Goal: Information Seeking & Learning: Learn about a topic

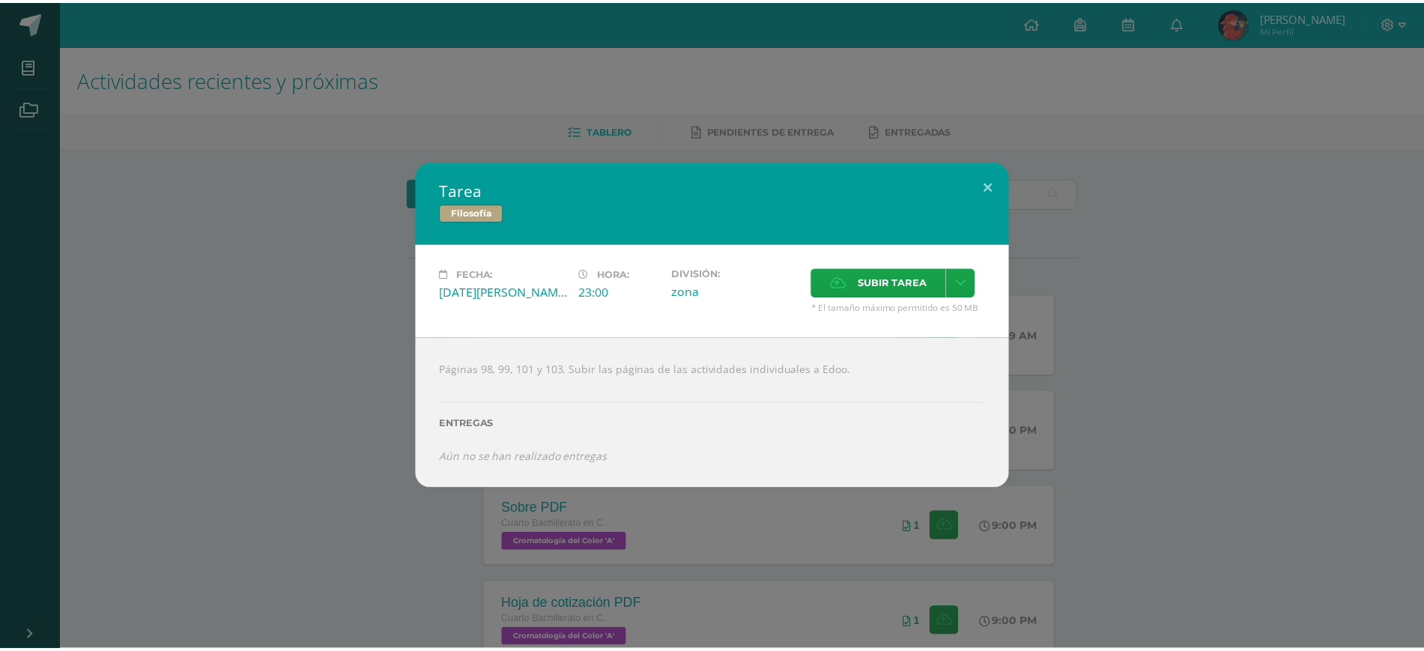
scroll to position [281, 0]
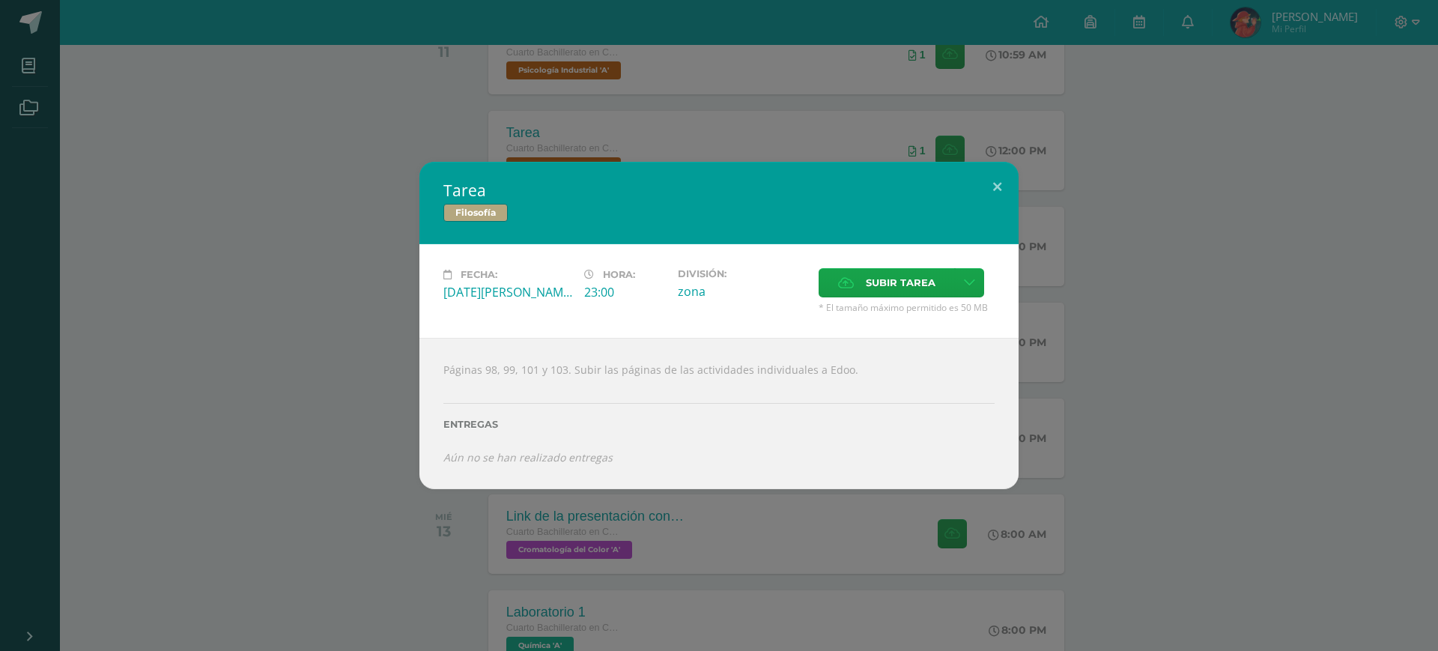
click at [243, 230] on div "Tarea Filosofía Fecha: [DATE][PERSON_NAME] Hora: 23:00 División: zona" at bounding box center [719, 325] width 1426 height 327
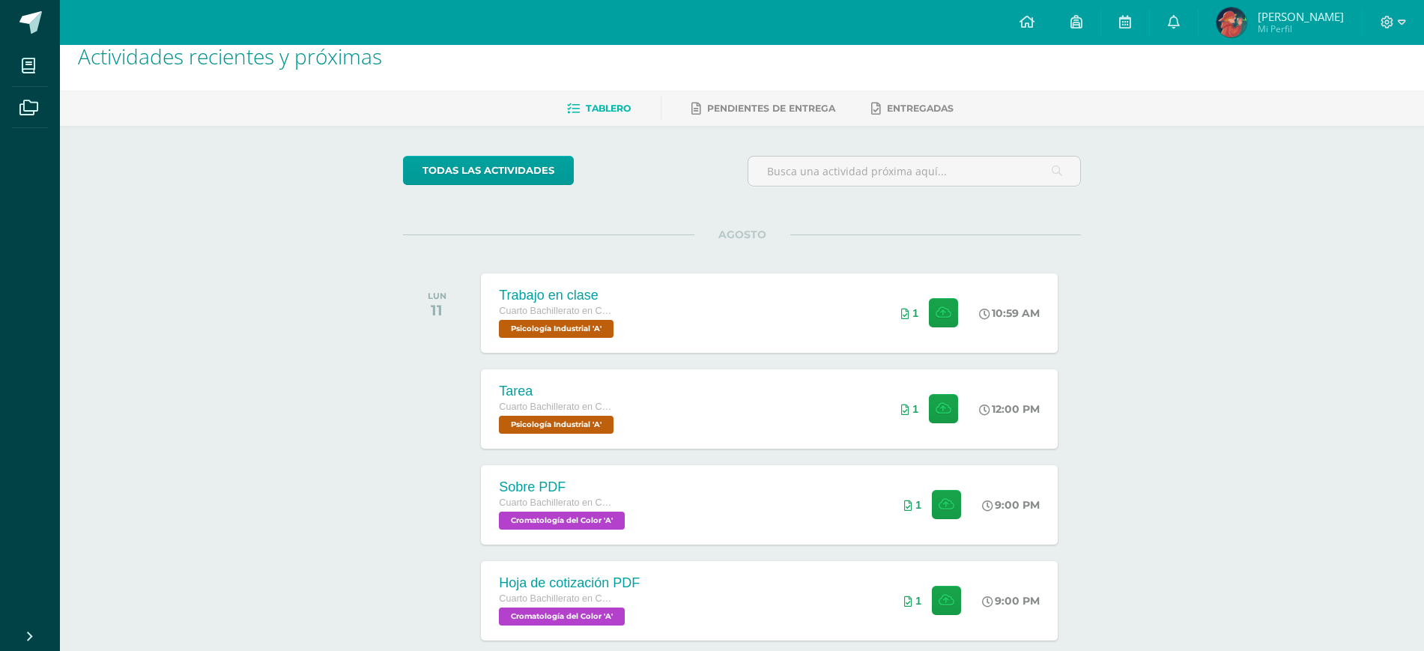
scroll to position [0, 0]
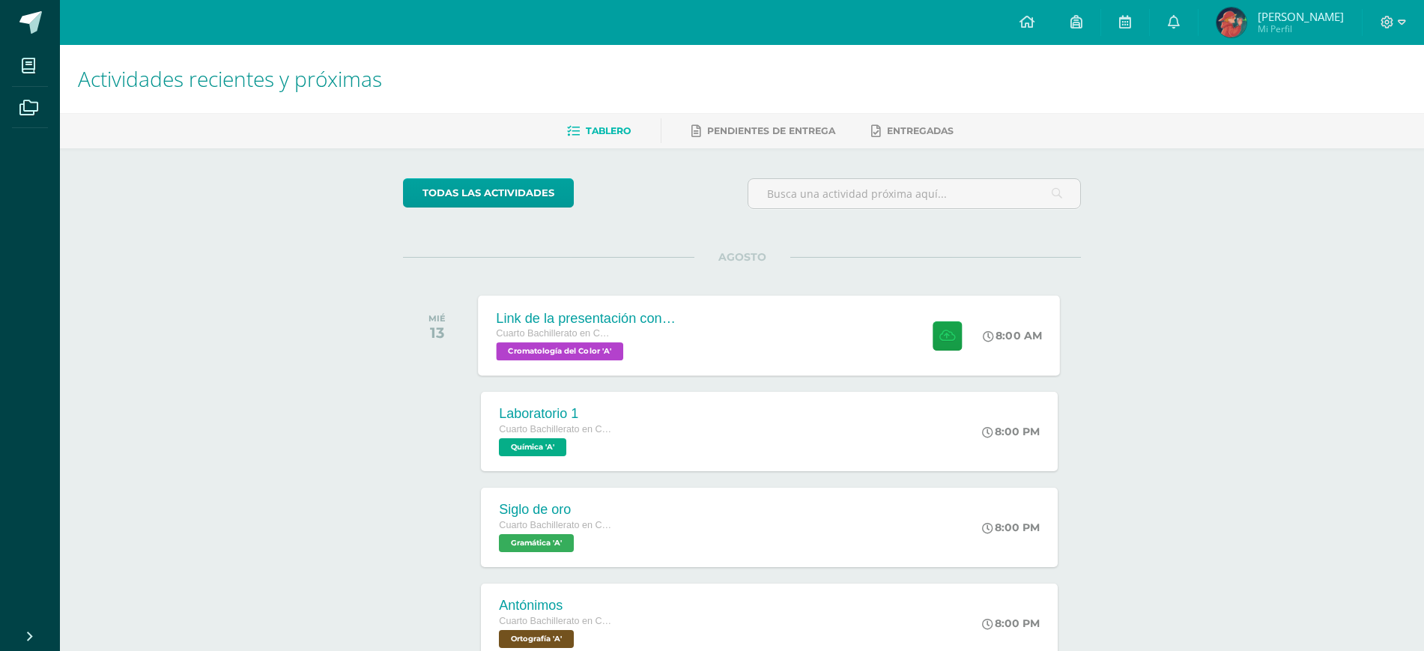
click at [637, 371] on div "Link de la presentación con los mockups Cuarto Bachillerato en CCLL en Diseño G…" at bounding box center [588, 335] width 218 height 80
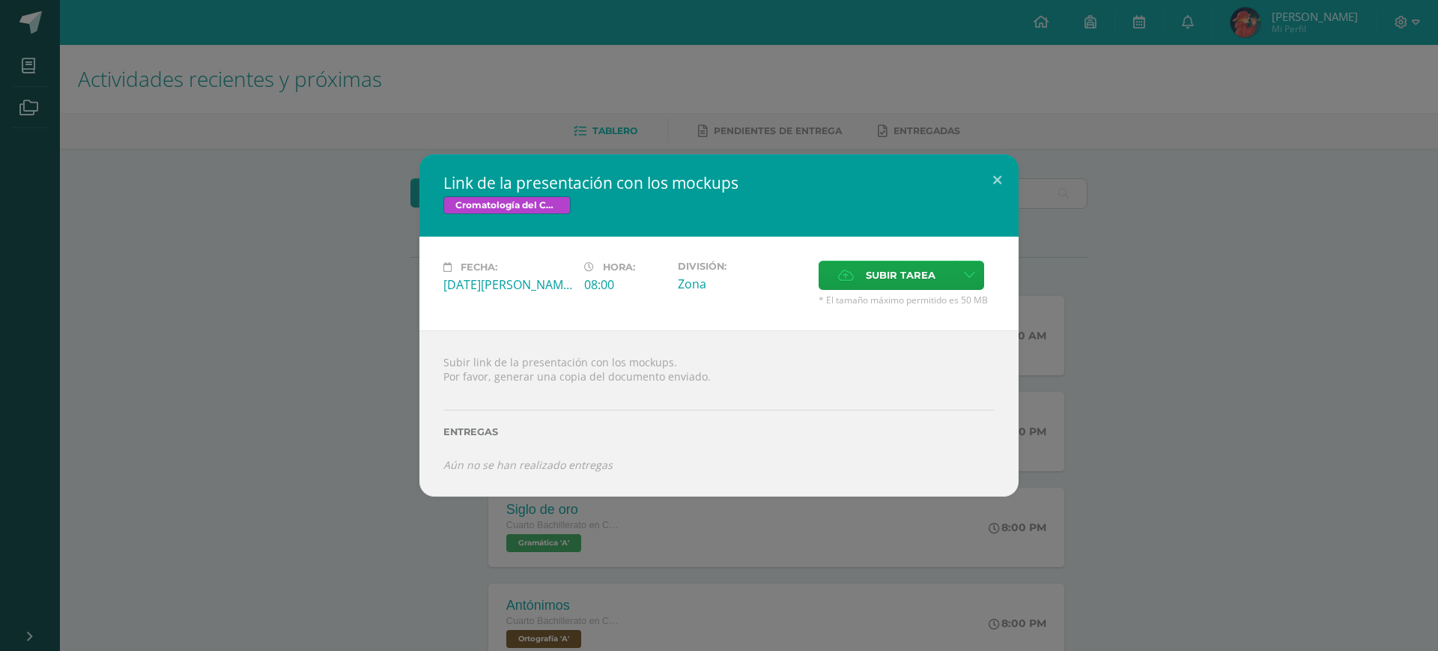
click at [1084, 112] on div "Link de la presentación con los mockups Cromatología del Color Fecha: Miércoles…" at bounding box center [719, 325] width 1438 height 651
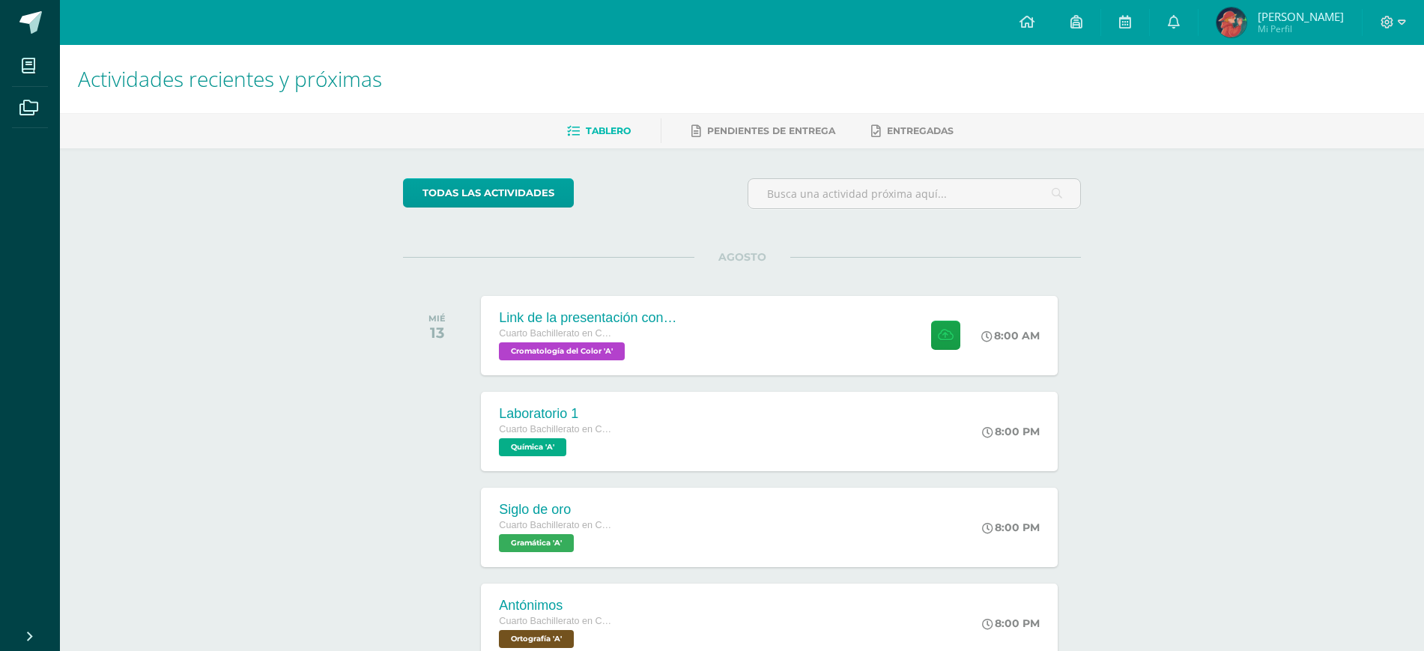
click at [1198, 16] on link at bounding box center [1174, 22] width 48 height 45
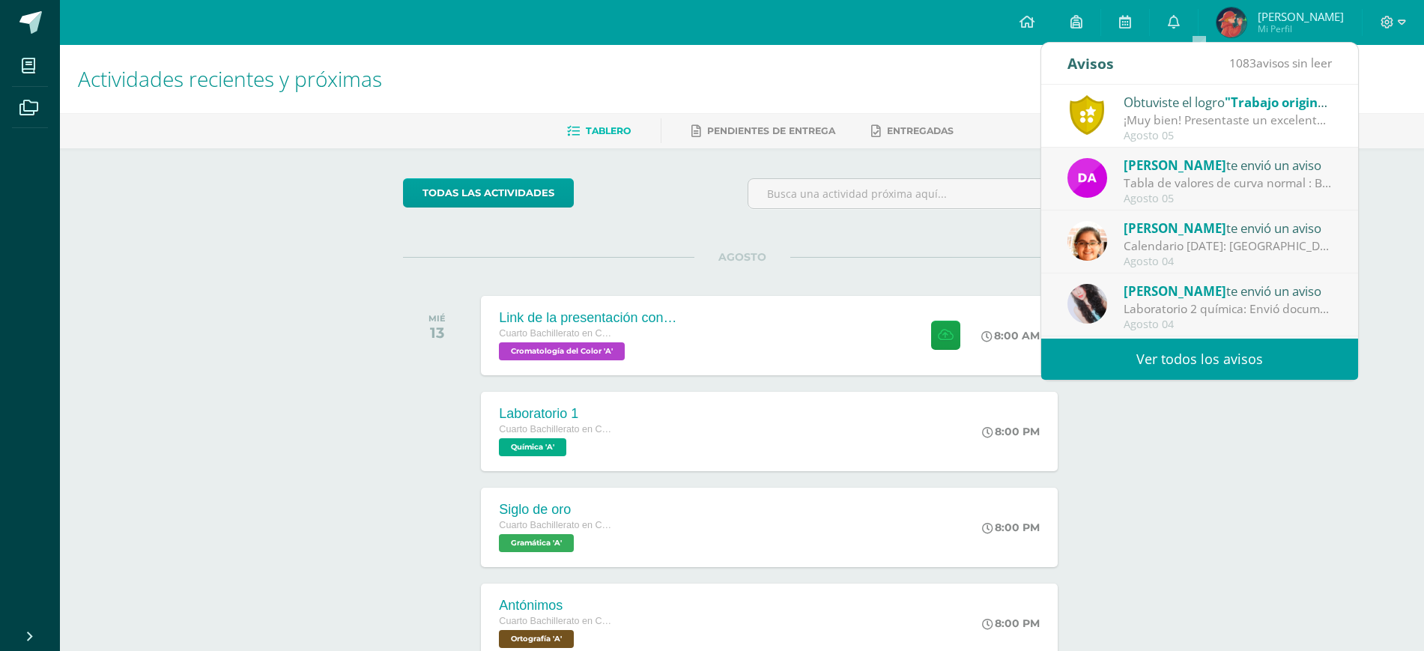
click at [1251, 115] on div "¡Muy bien! Presentaste un excelente proyecto que se diferenció por ser único y …" at bounding box center [1228, 120] width 208 height 17
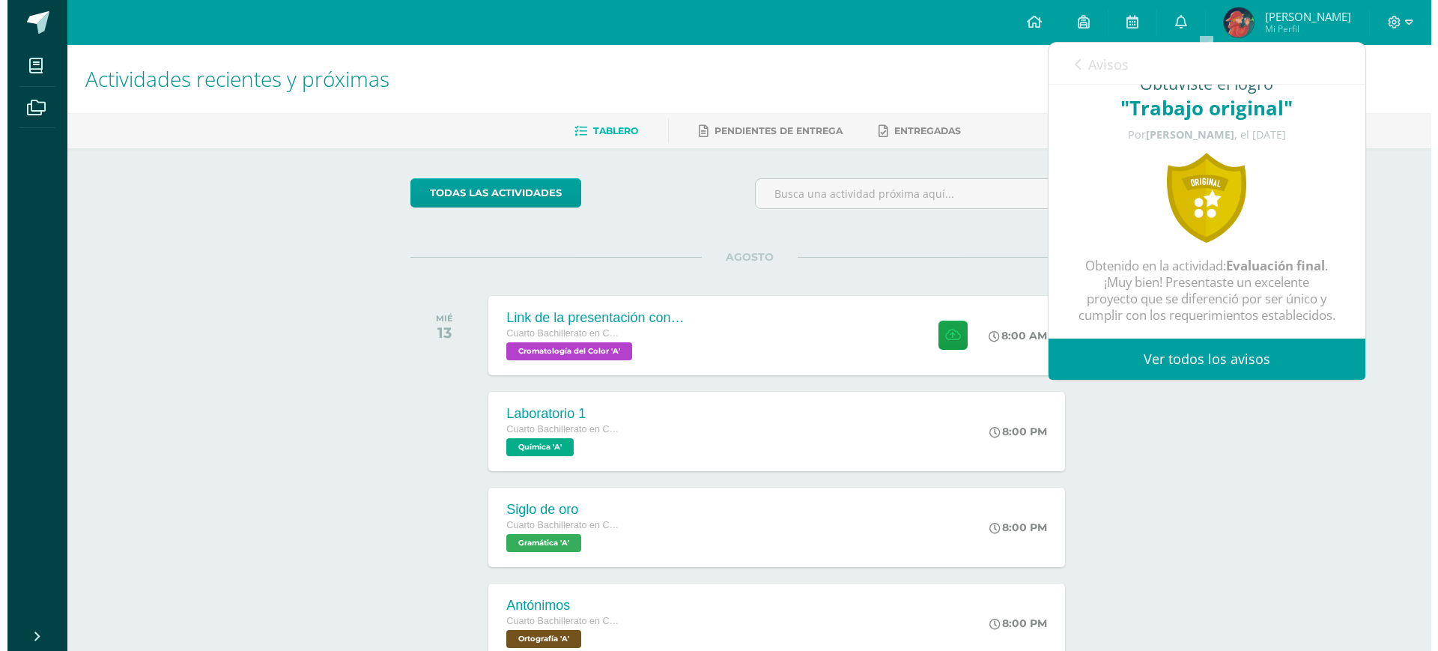
scroll to position [58, 0]
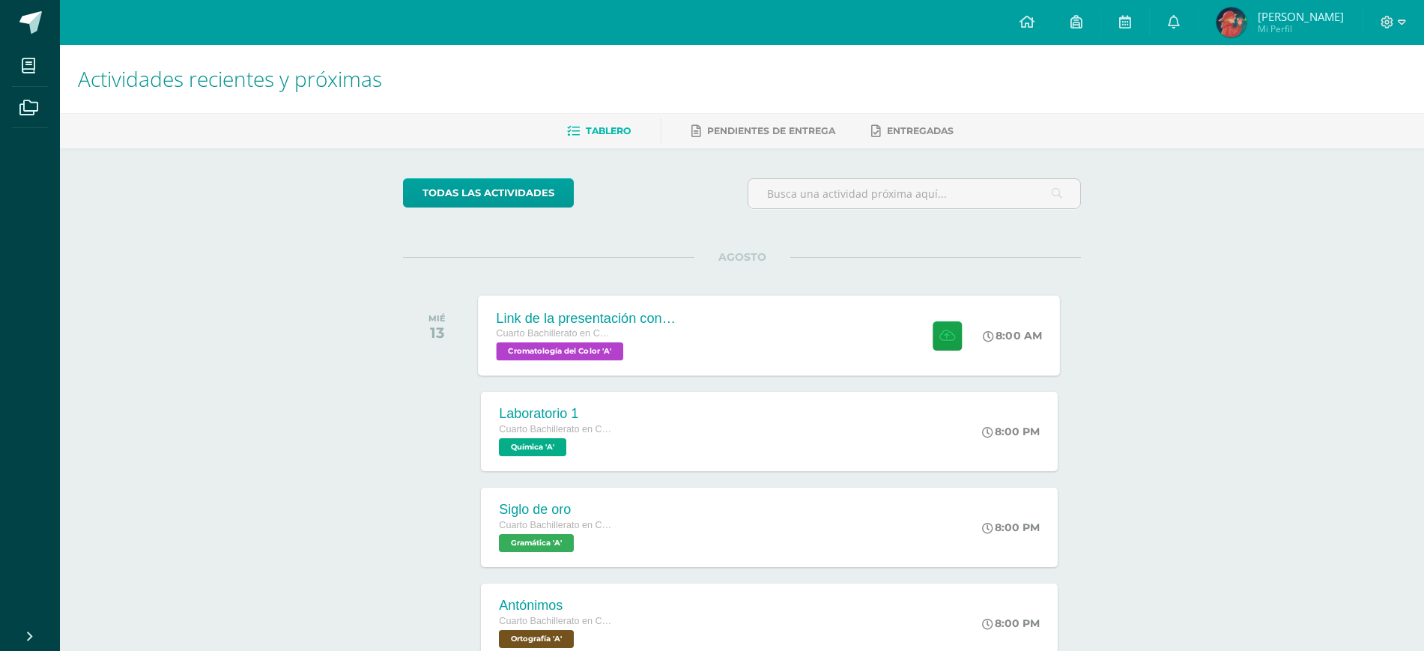
drag, startPoint x: 0, startPoint y: 694, endPoint x: 854, endPoint y: 304, distance: 938.8
click at [854, 304] on div "Link de la presentación con los mockups Cuarto Bachillerato en CCLL en Diseño G…" at bounding box center [770, 335] width 582 height 80
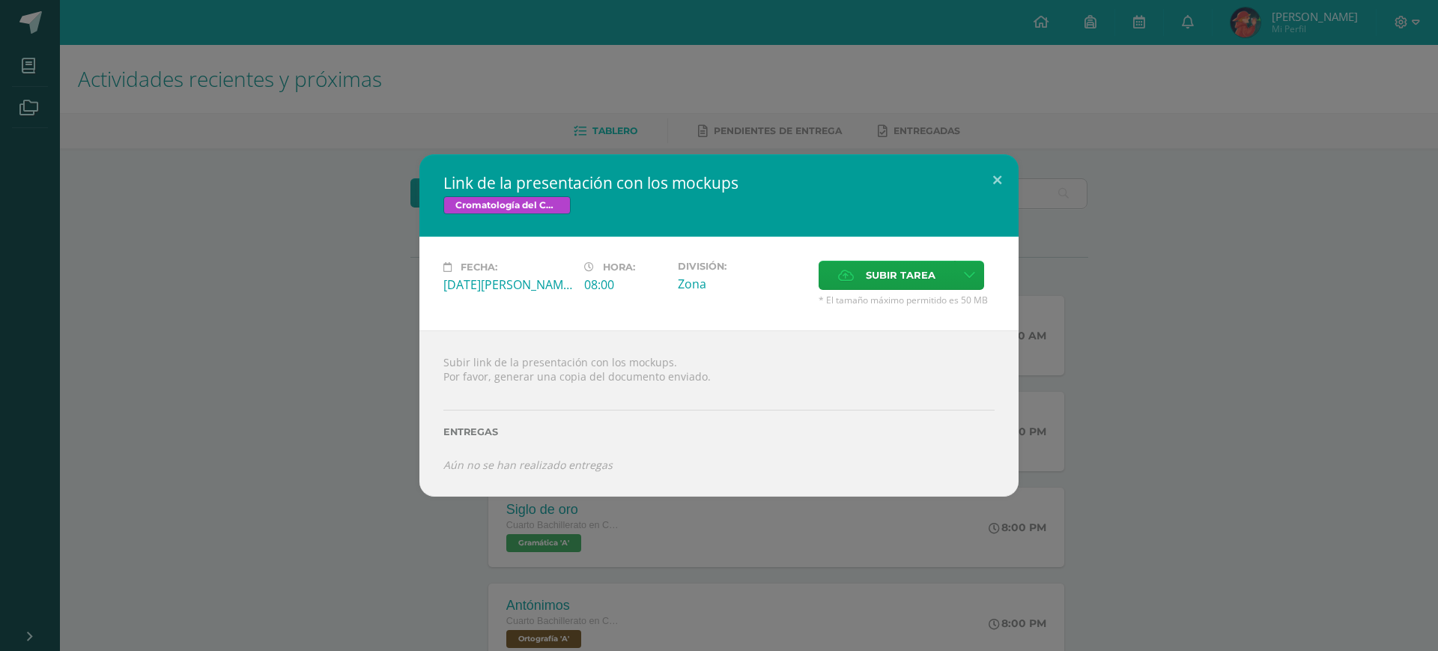
click at [816, 31] on div "Link de la presentación con los mockups Cromatología del Color Fecha: Miércoles…" at bounding box center [719, 325] width 1438 height 651
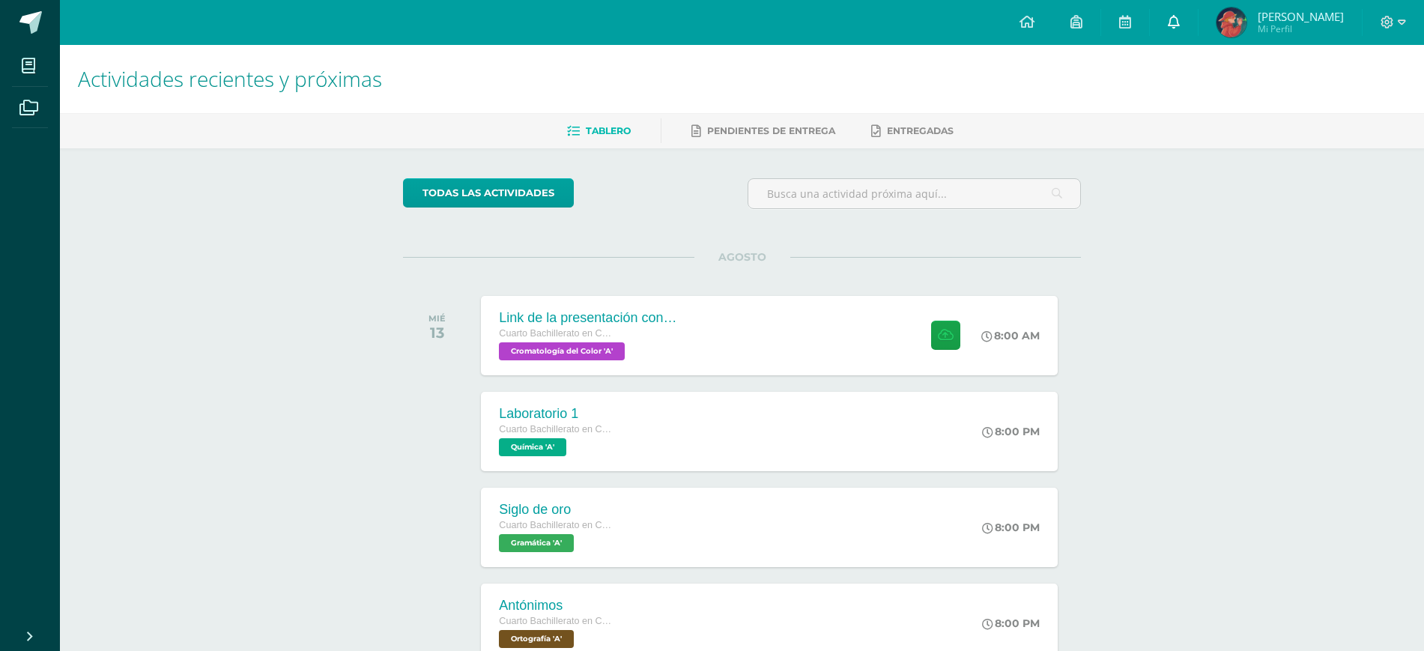
click at [1198, 26] on link at bounding box center [1174, 22] width 48 height 45
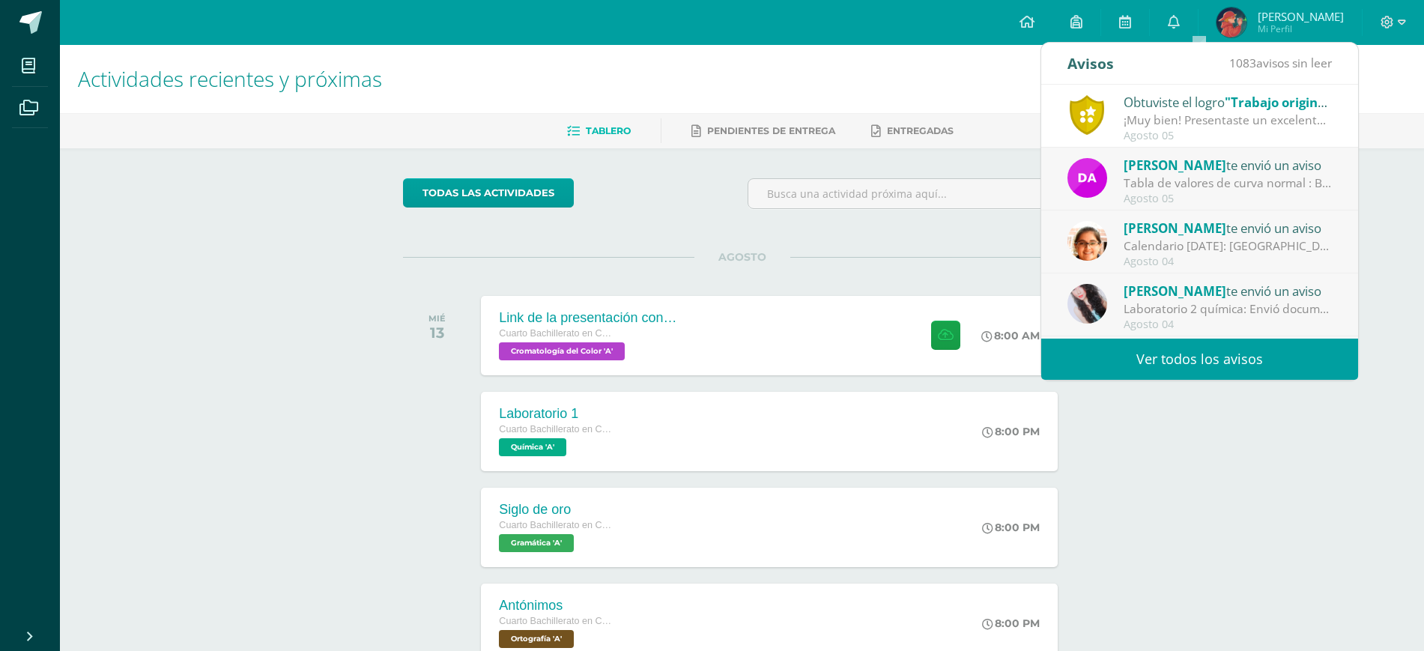
click at [856, 244] on div "todas las Actividades No tienes actividades Échale un vistazo a los demás perío…" at bounding box center [742, 548] width 738 height 801
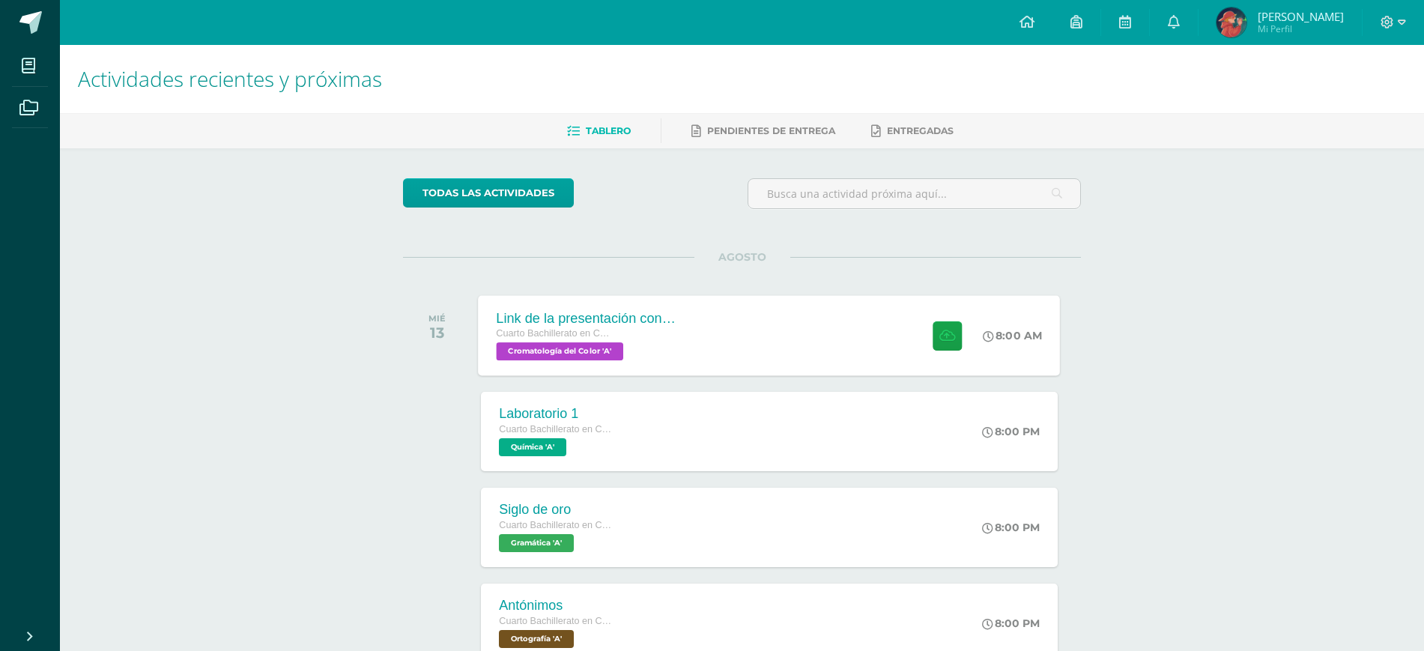
click at [808, 300] on div "Link de la presentación con los mockups Cuarto Bachillerato en CCLL en Diseño G…" at bounding box center [770, 335] width 582 height 80
click at [742, 348] on div "Link de la presentación con los mockups Cuarto Bachillerato en CCLL en Diseño G…" at bounding box center [770, 335] width 582 height 80
